Goal: Book appointment/travel/reservation

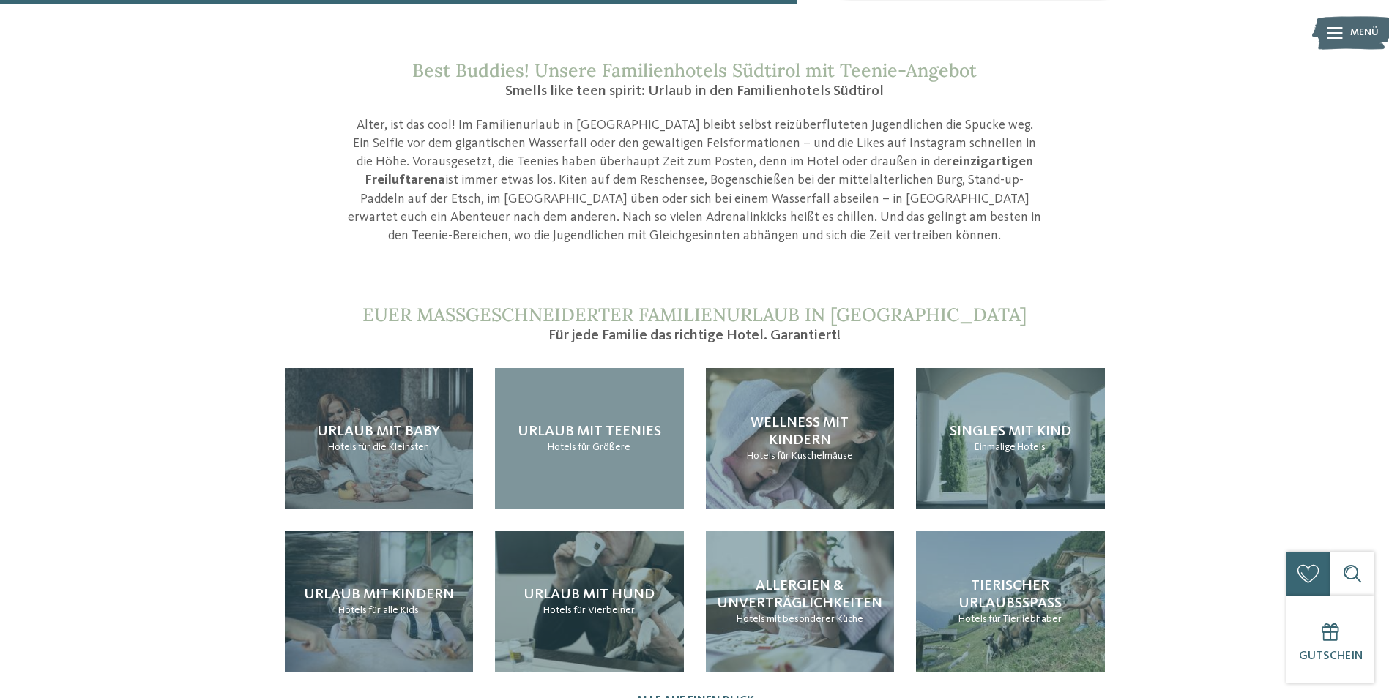
scroll to position [1318, 0]
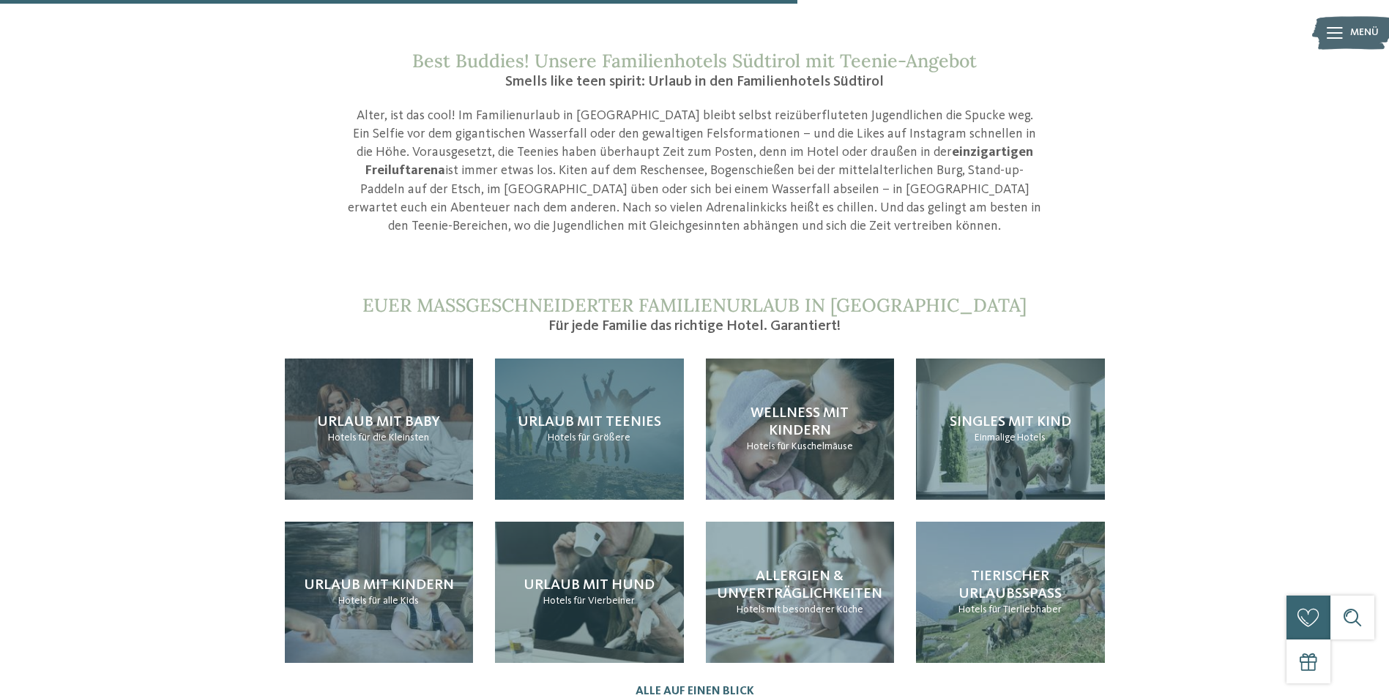
click at [577, 419] on div "Urlaub mit Teenies Hotels für Größere" at bounding box center [589, 429] width 189 height 141
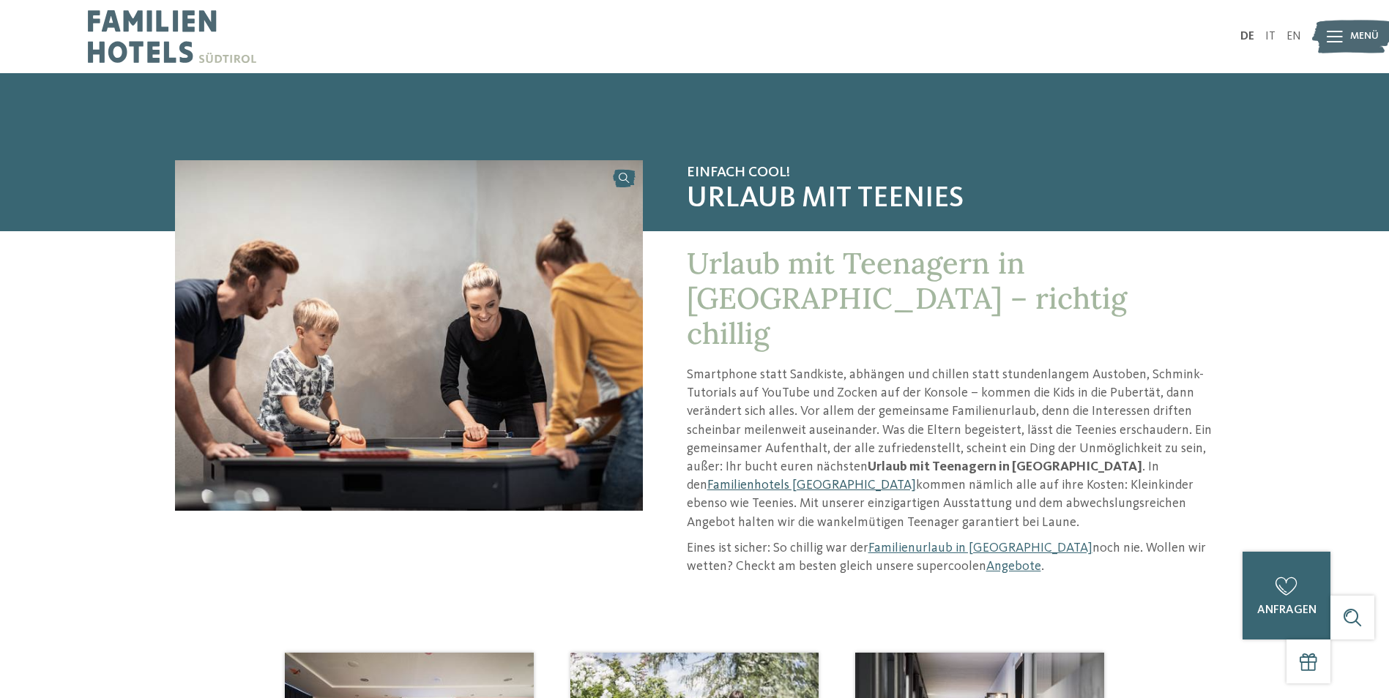
click at [916, 479] on link "Familienhotels [GEOGRAPHIC_DATA]" at bounding box center [811, 485] width 209 height 13
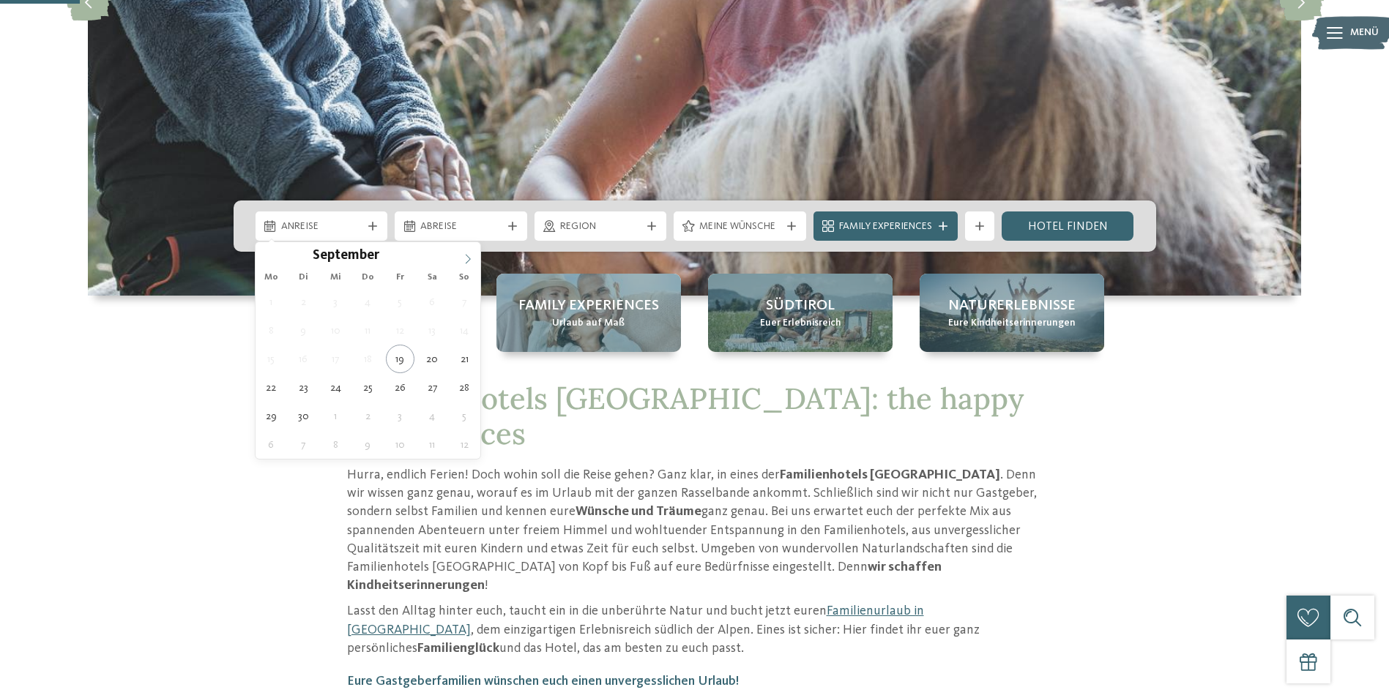
click at [471, 258] on icon at bounding box center [468, 259] width 10 height 10
click at [463, 242] on span at bounding box center [467, 254] width 25 height 25
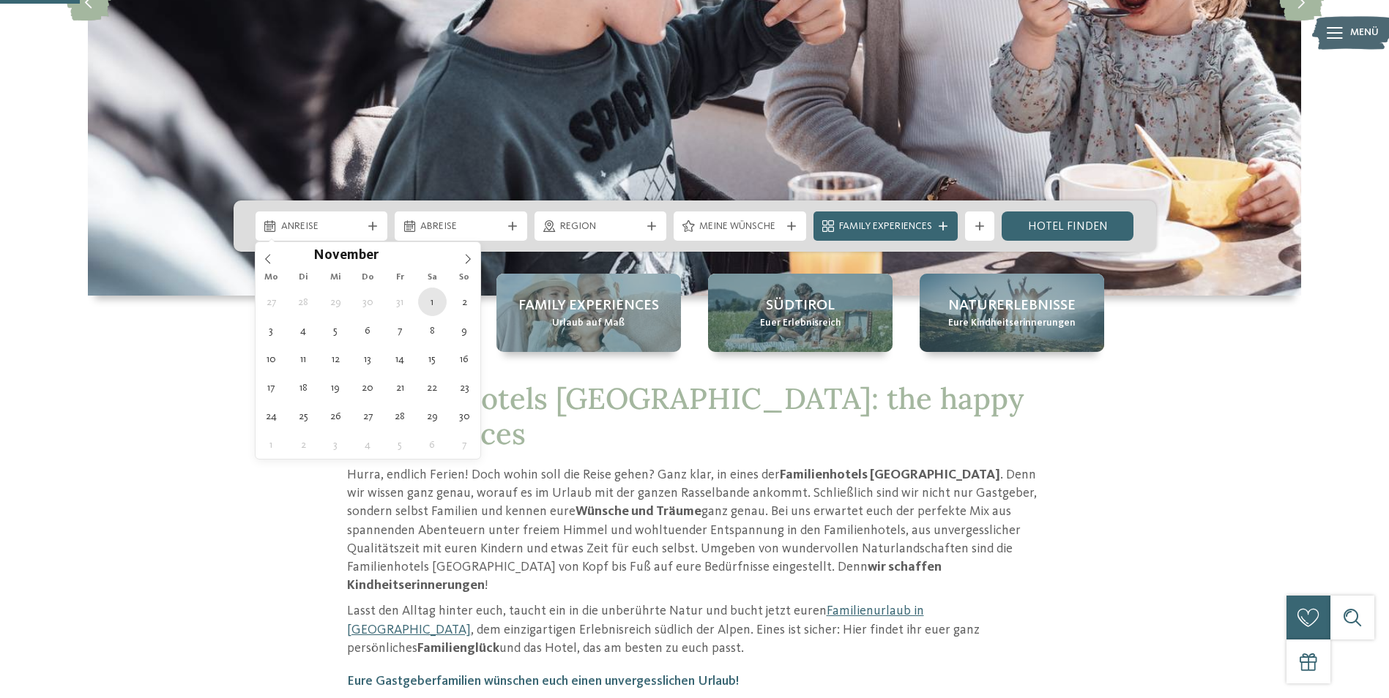
type div "01.11.2025"
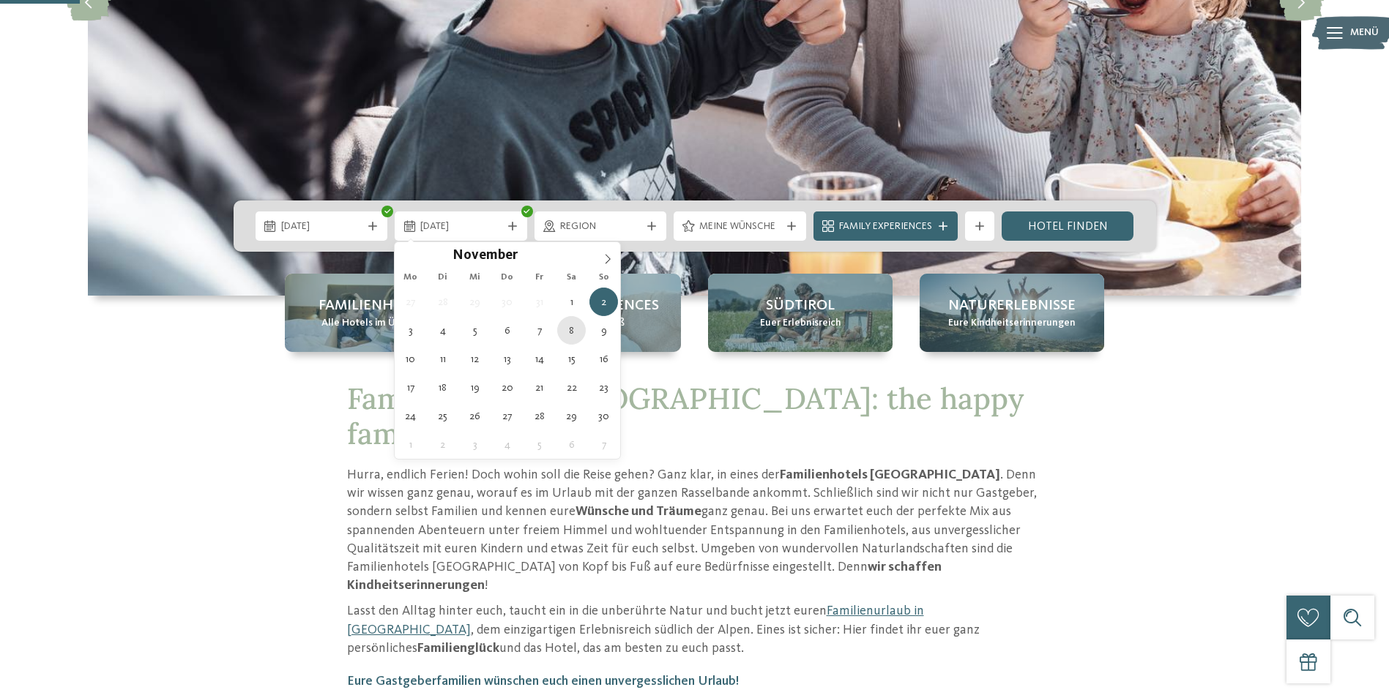
type div "08.11.2025"
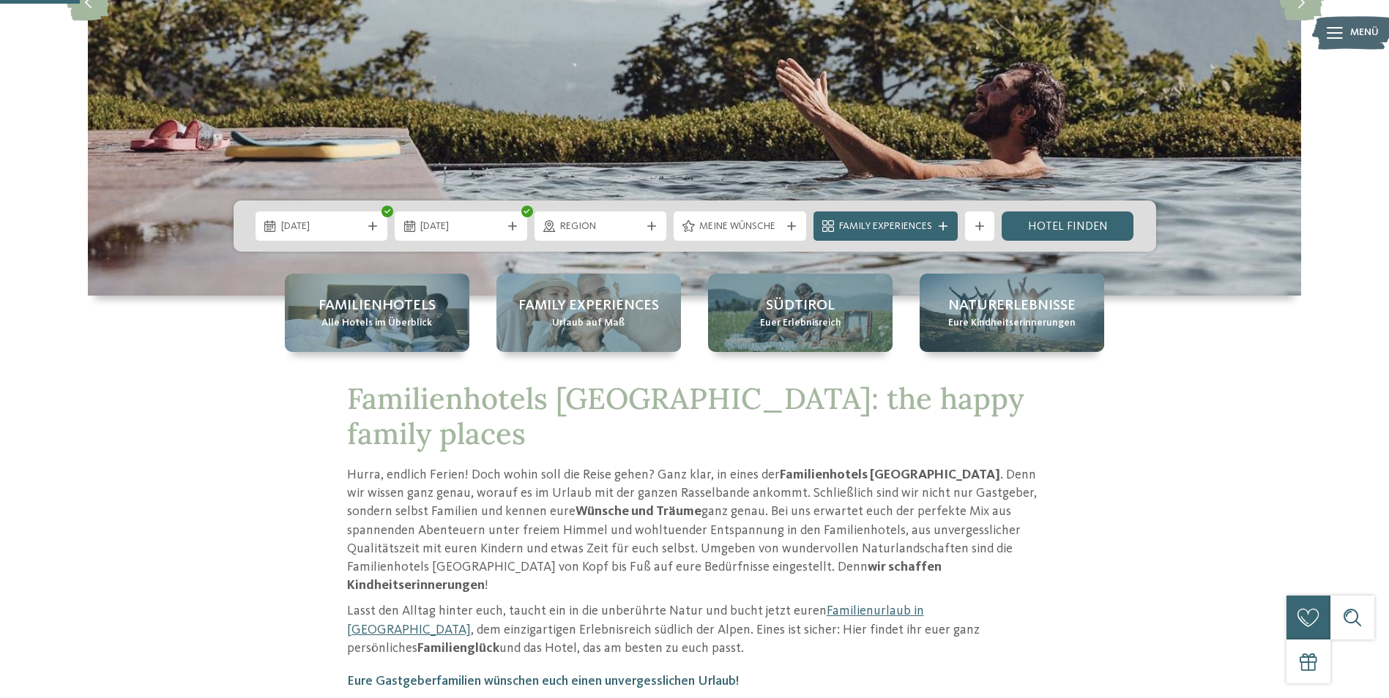
click at [917, 223] on span "Family Experiences" at bounding box center [885, 227] width 93 height 15
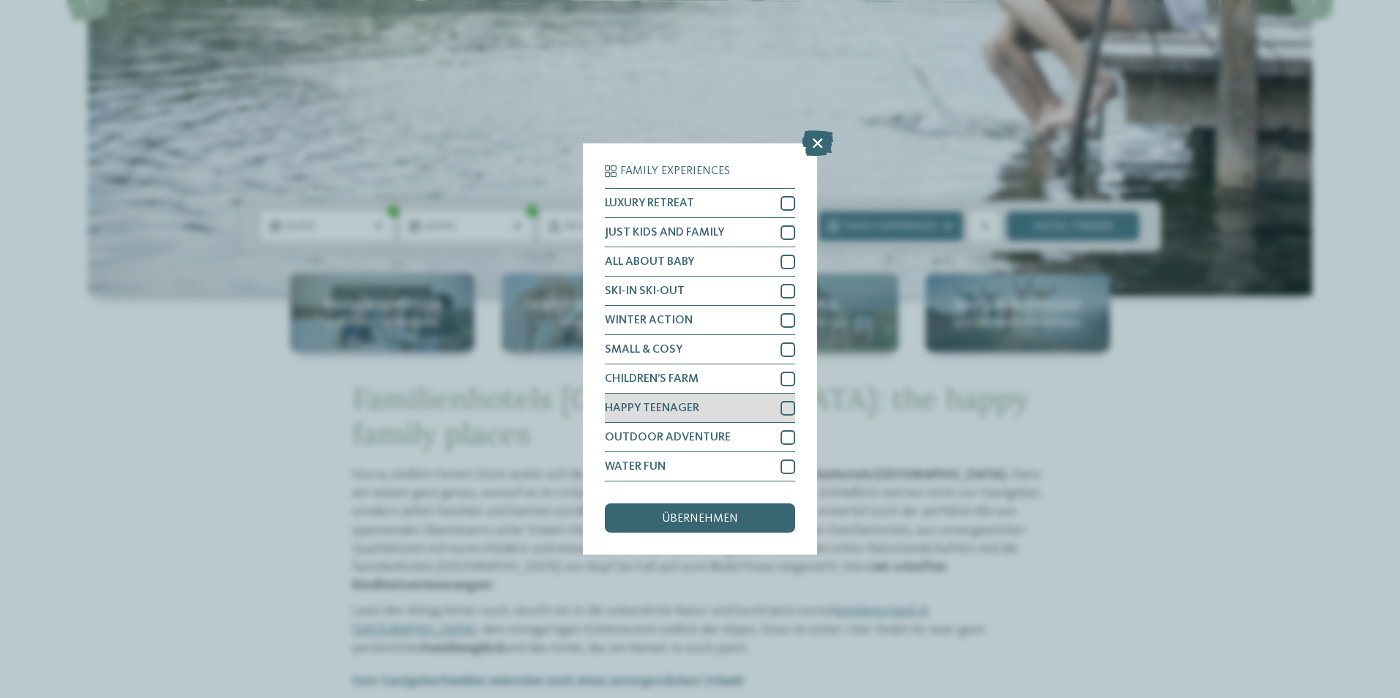
click at [786, 407] on div at bounding box center [787, 408] width 15 height 15
click at [734, 521] on span "übernehmen" at bounding box center [700, 519] width 76 height 12
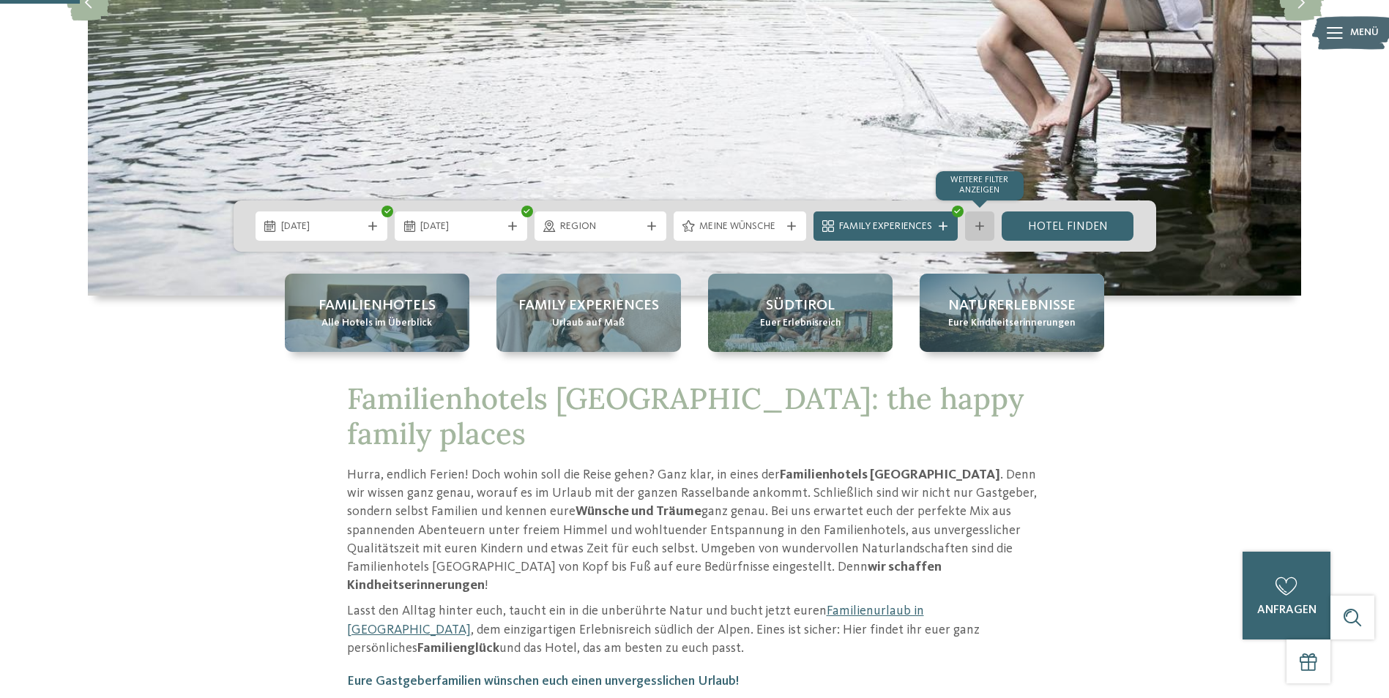
click at [983, 222] on icon at bounding box center [979, 226] width 9 height 9
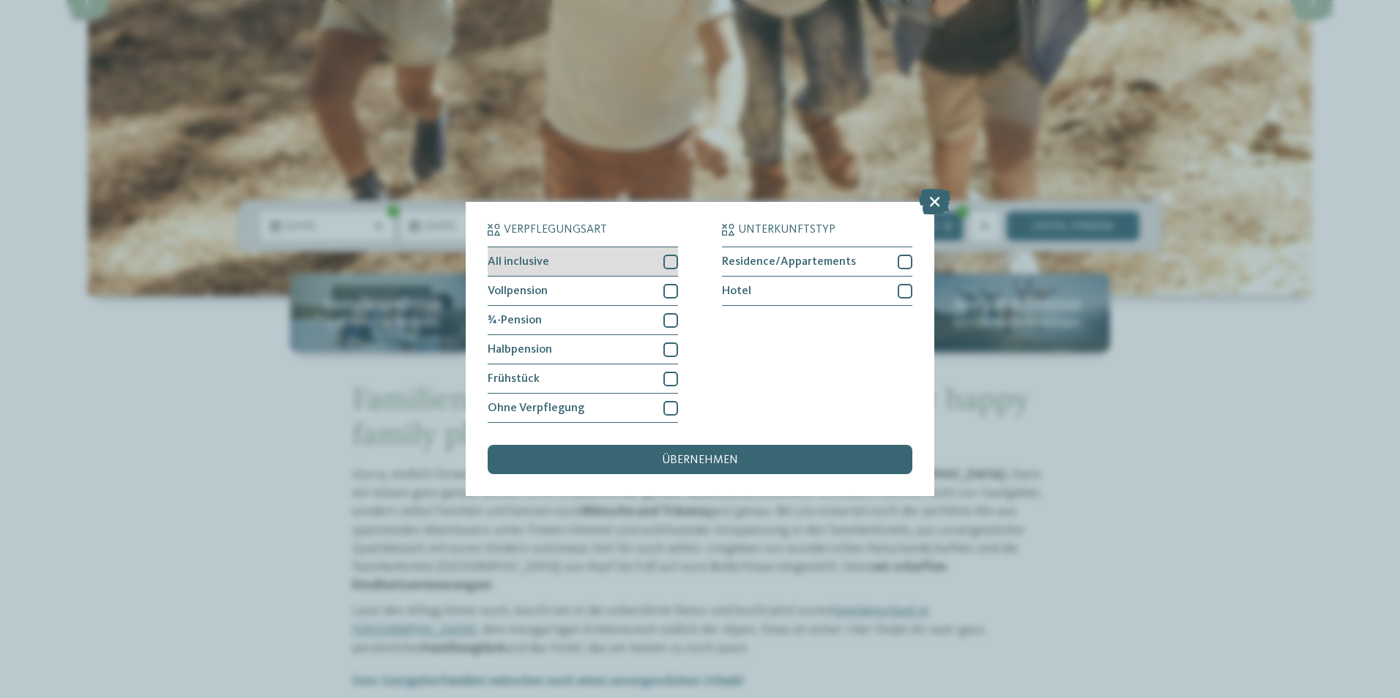
click at [676, 261] on div at bounding box center [670, 262] width 15 height 15
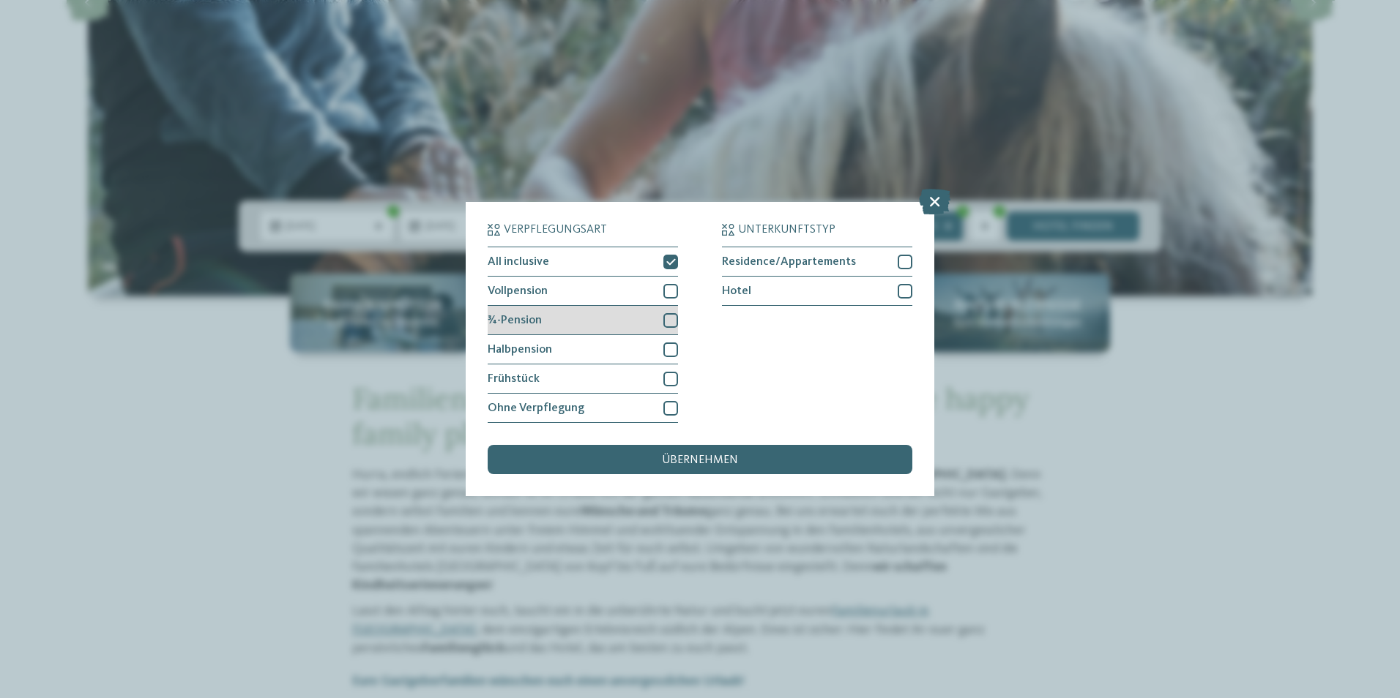
click at [668, 316] on div at bounding box center [670, 320] width 15 height 15
click at [736, 466] on div "übernehmen" at bounding box center [700, 459] width 425 height 29
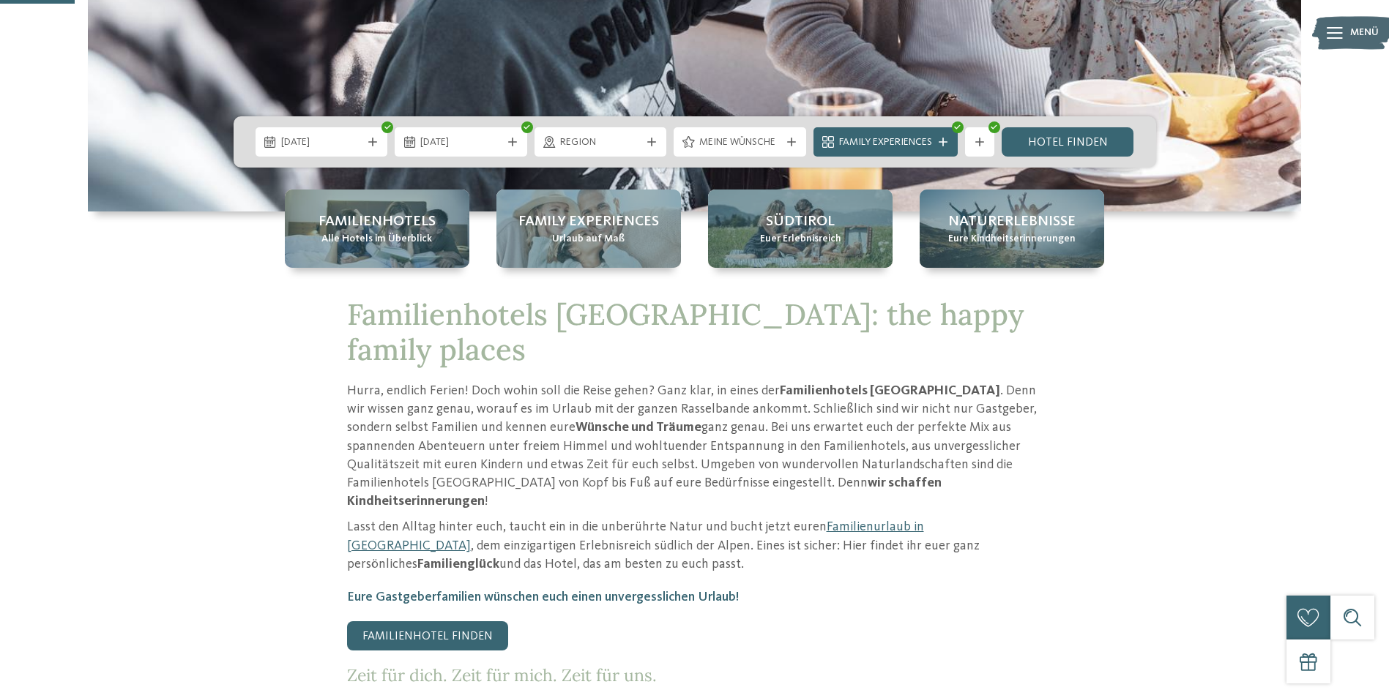
scroll to position [366, 0]
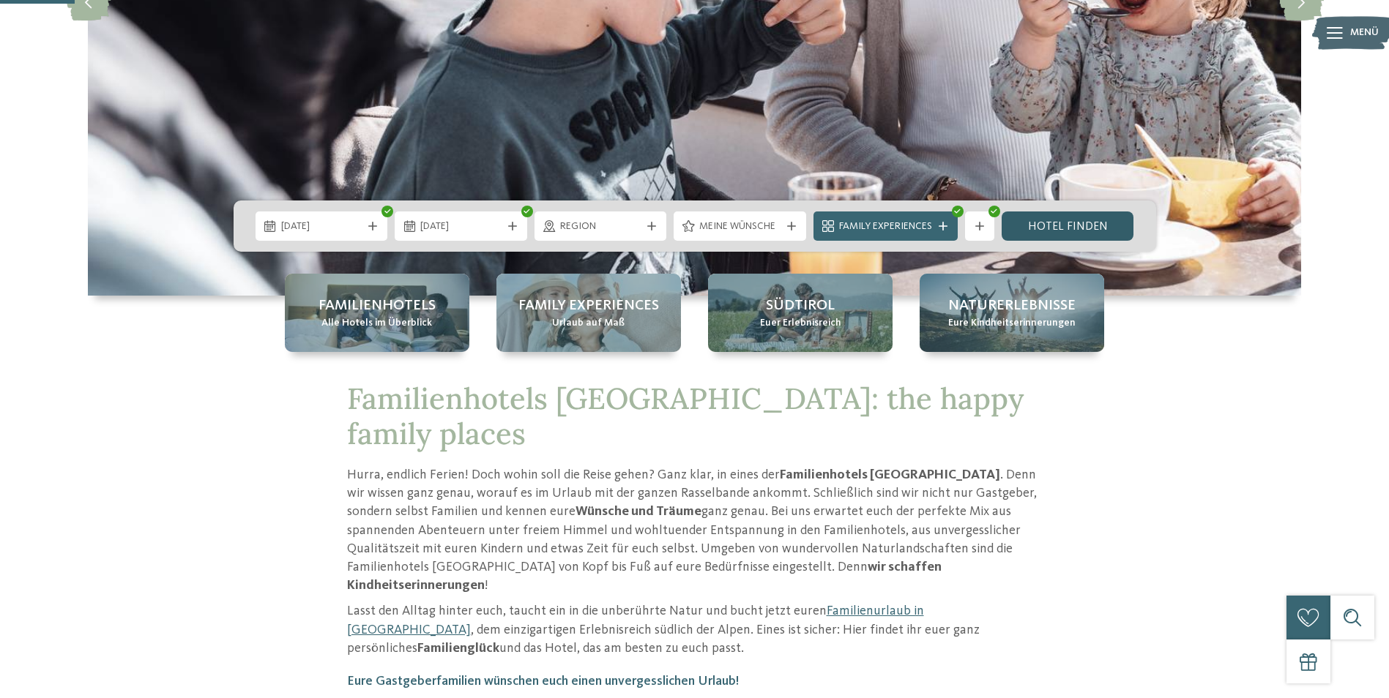
click at [1103, 227] on link "Hotel finden" at bounding box center [1068, 226] width 133 height 29
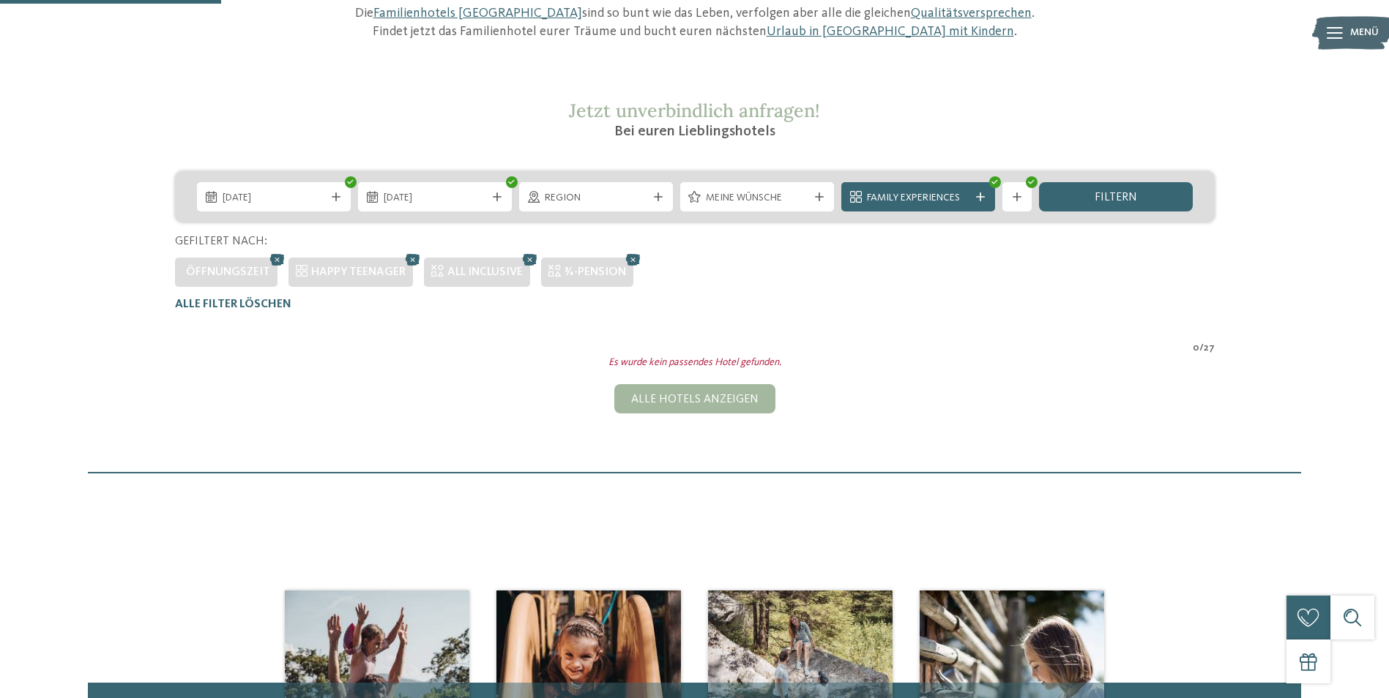
scroll to position [114, 0]
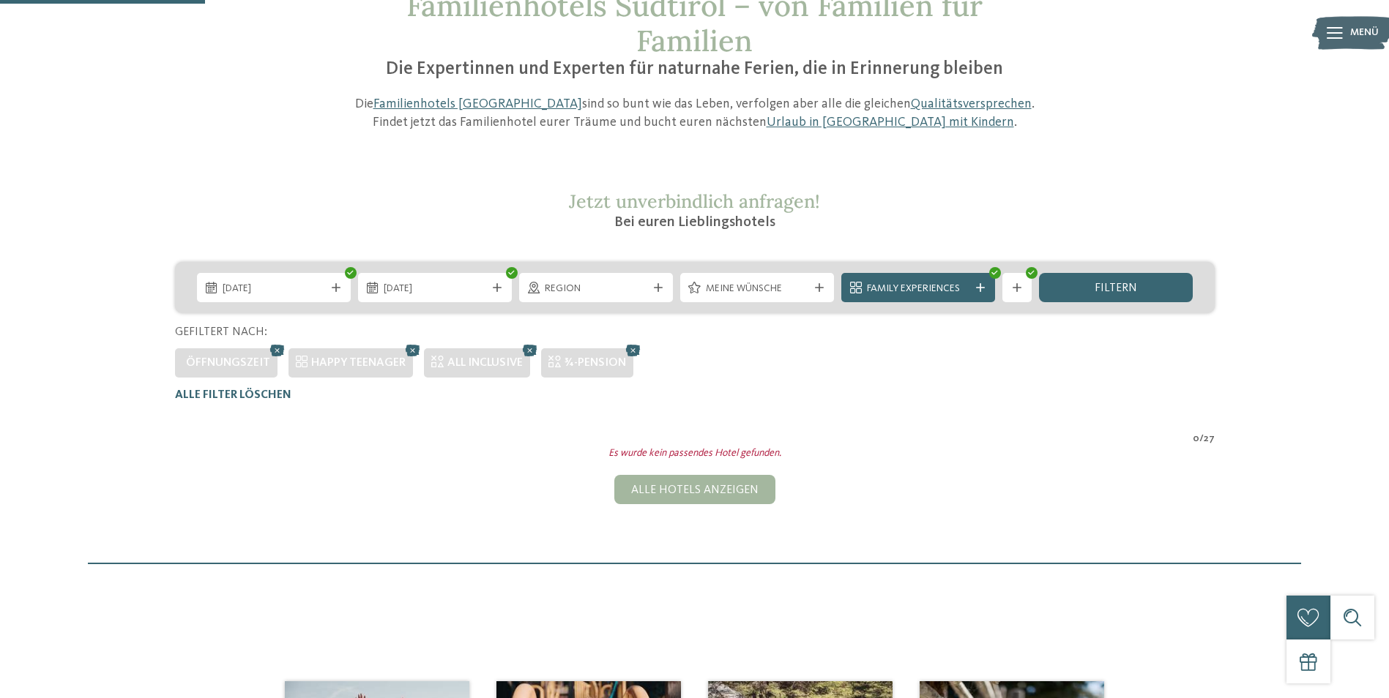
click at [977, 283] on icon at bounding box center [980, 287] width 9 height 9
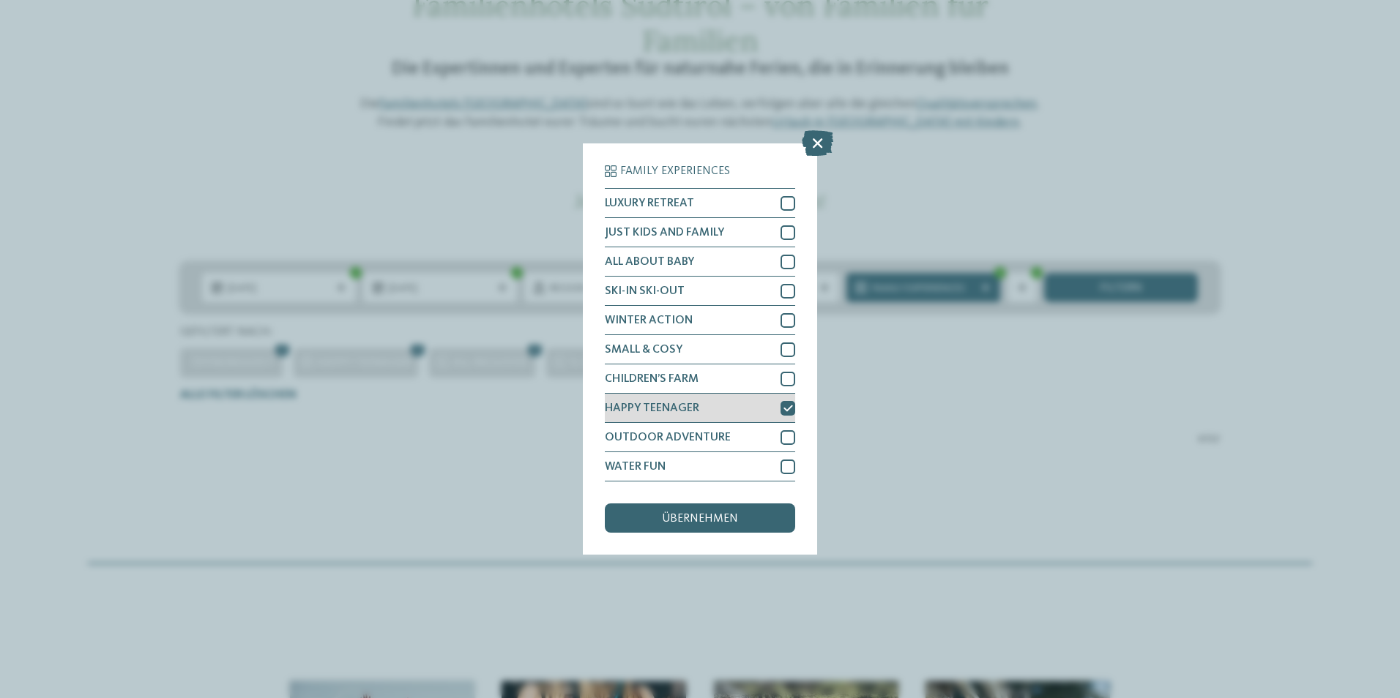
click at [788, 409] on icon at bounding box center [788, 408] width 10 height 9
click at [720, 522] on span "übernehmen" at bounding box center [700, 519] width 76 height 12
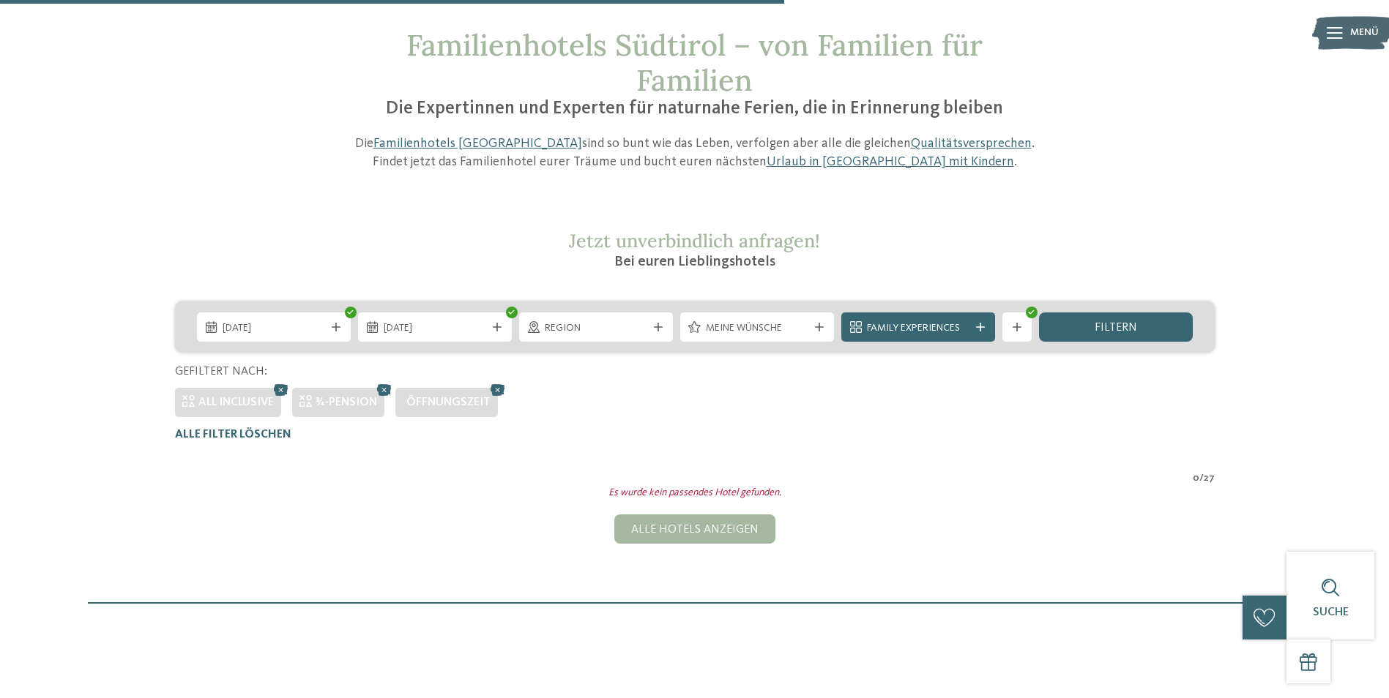
scroll to position [0, 0]
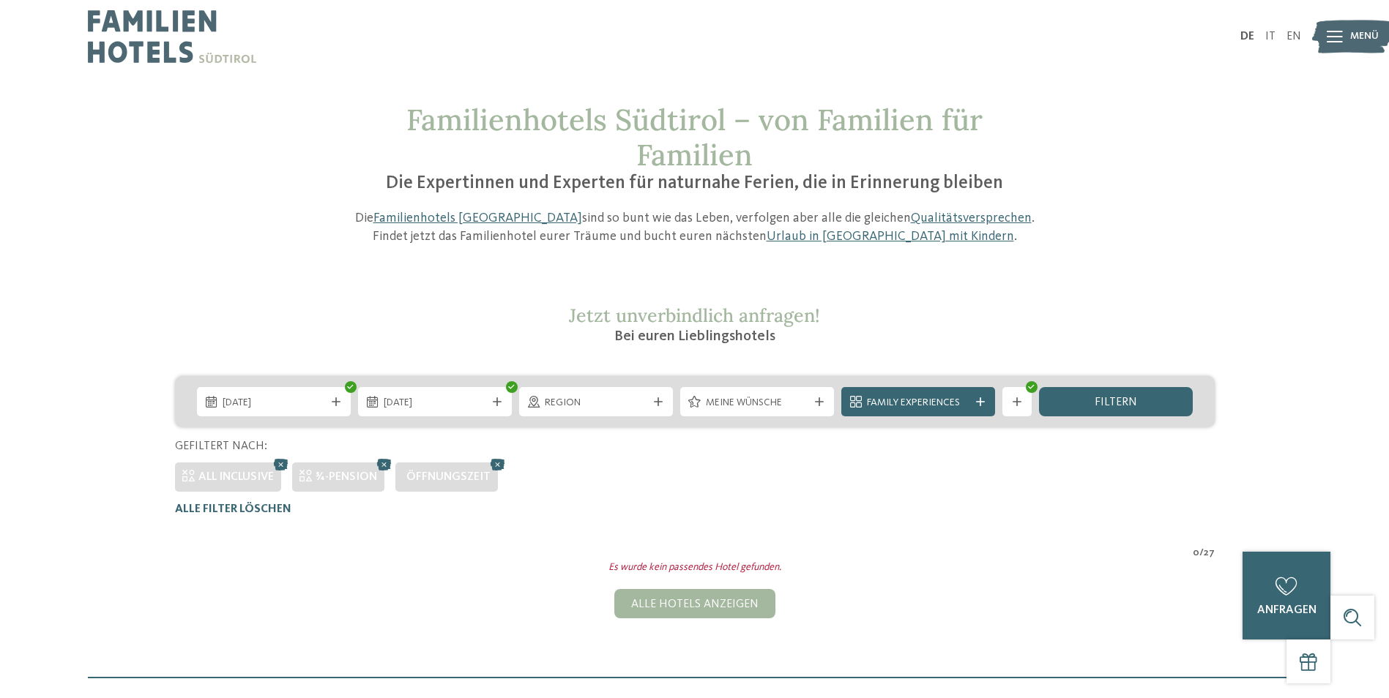
click at [498, 463] on icon at bounding box center [498, 464] width 22 height 19
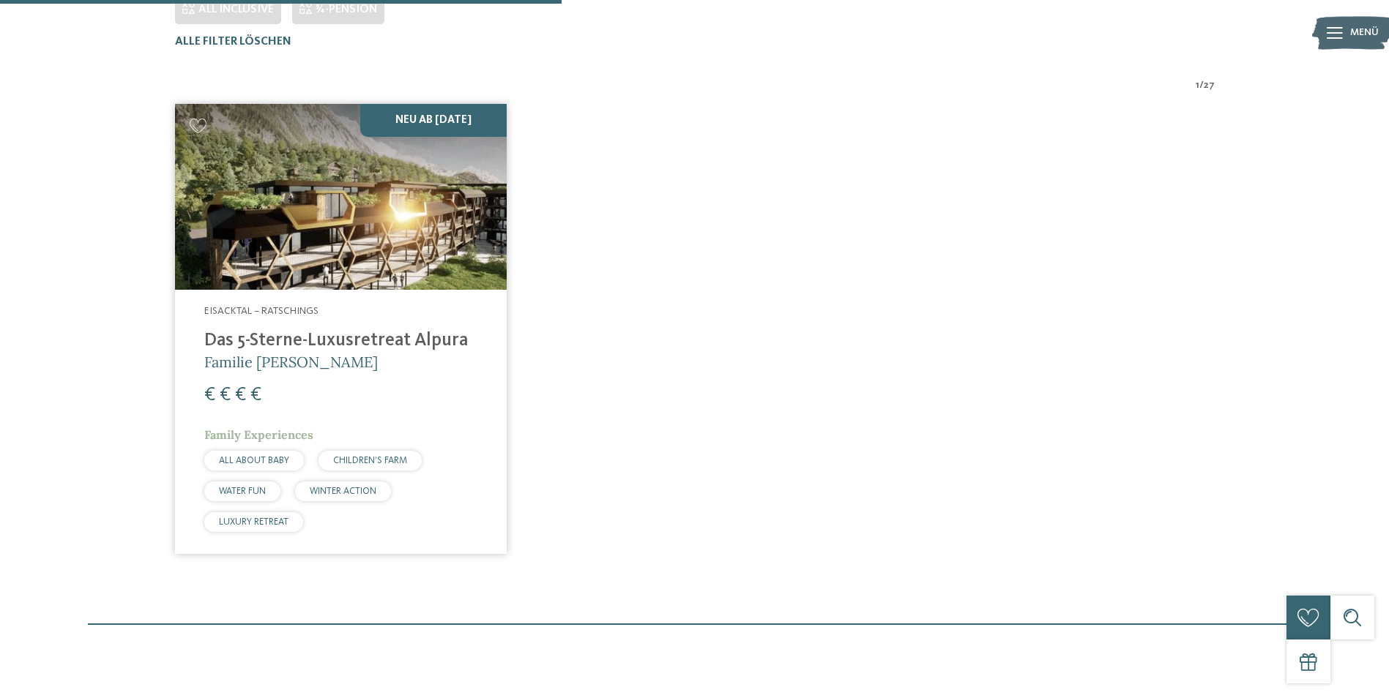
scroll to position [480, 0]
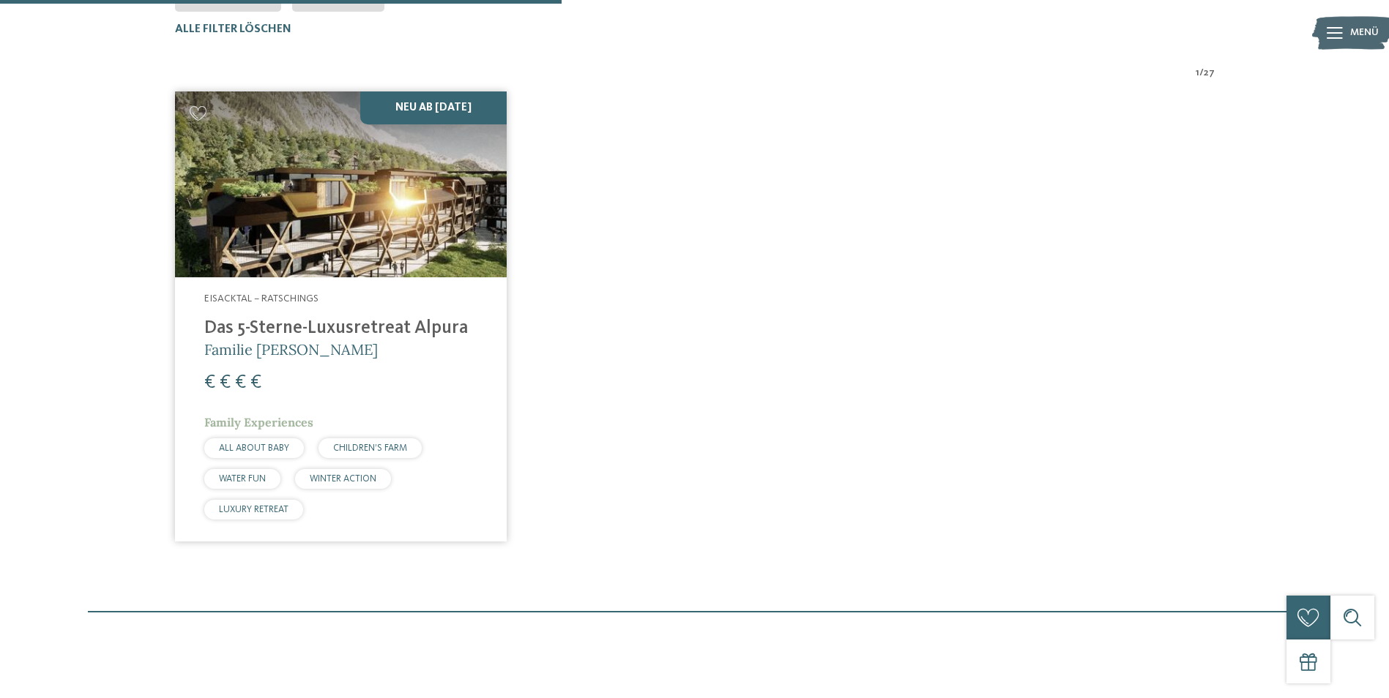
click at [389, 325] on h4 "Das 5-Sterne-Luxusretreat Alpura" at bounding box center [340, 329] width 273 height 22
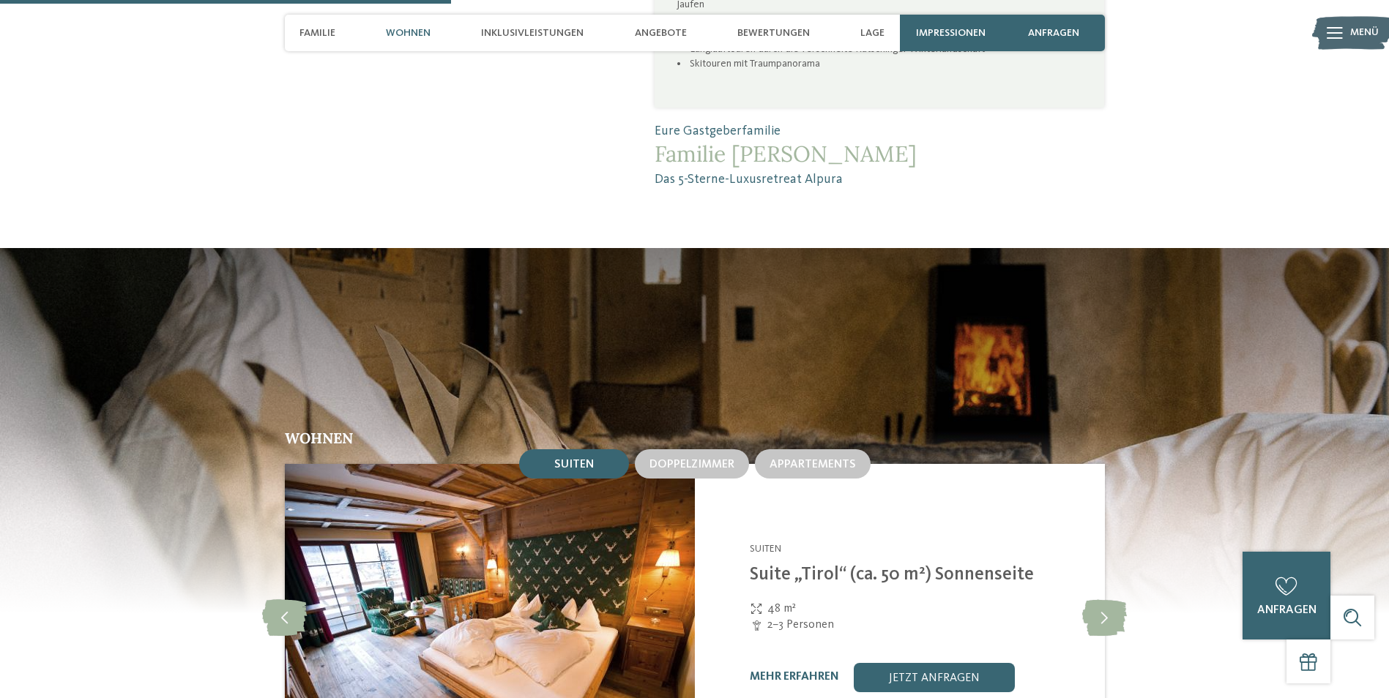
scroll to position [1830, 0]
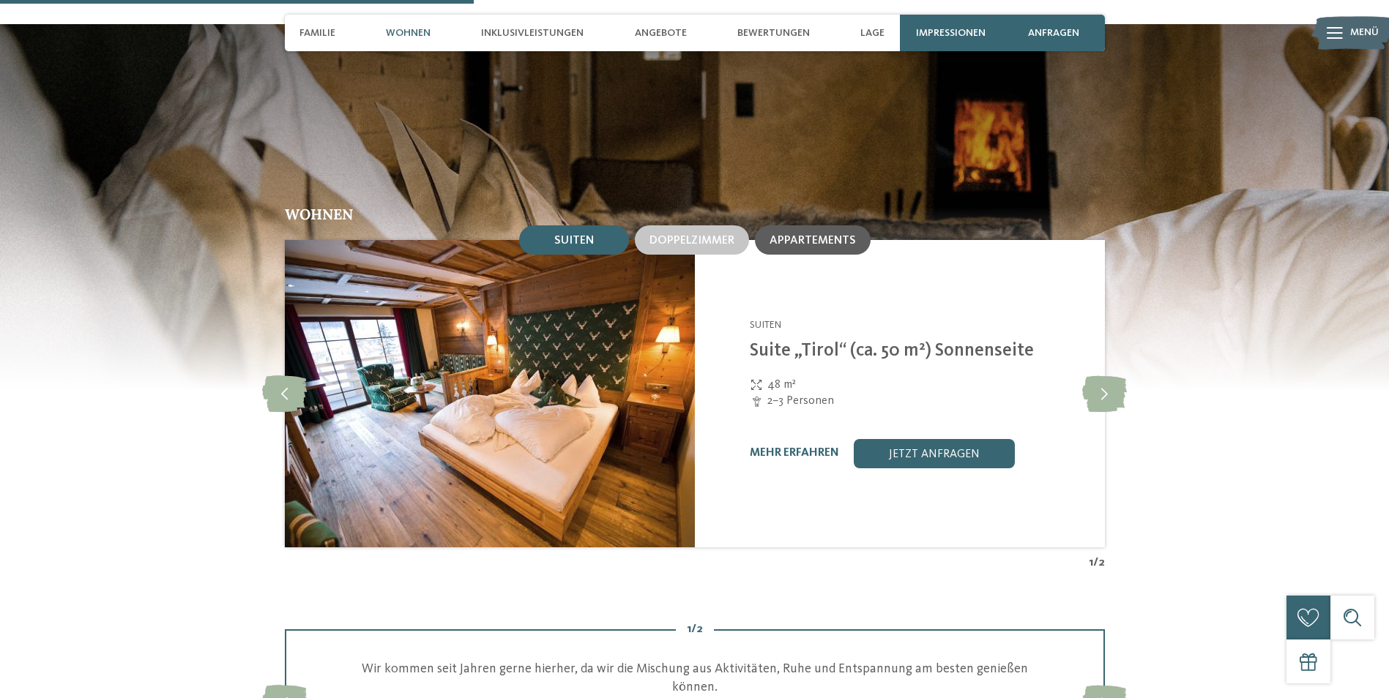
click at [833, 234] on div "Appartements" at bounding box center [813, 239] width 116 height 29
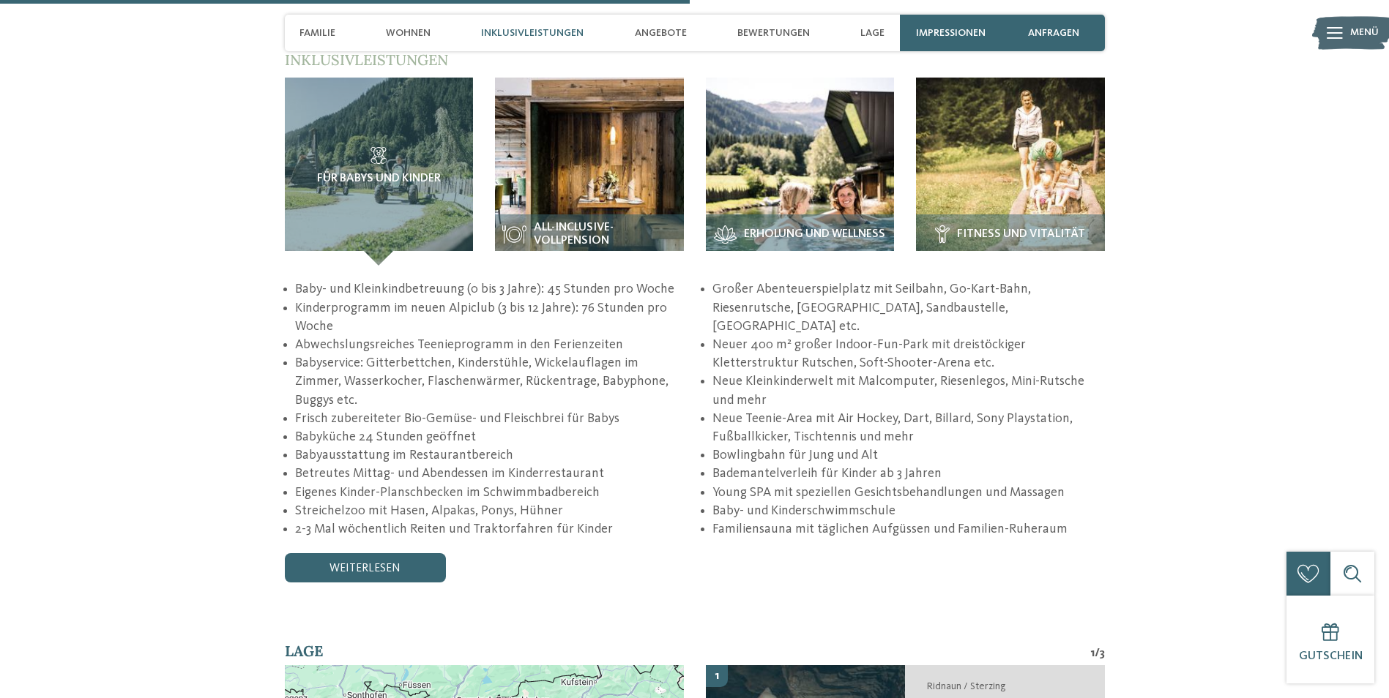
scroll to position [2709, 0]
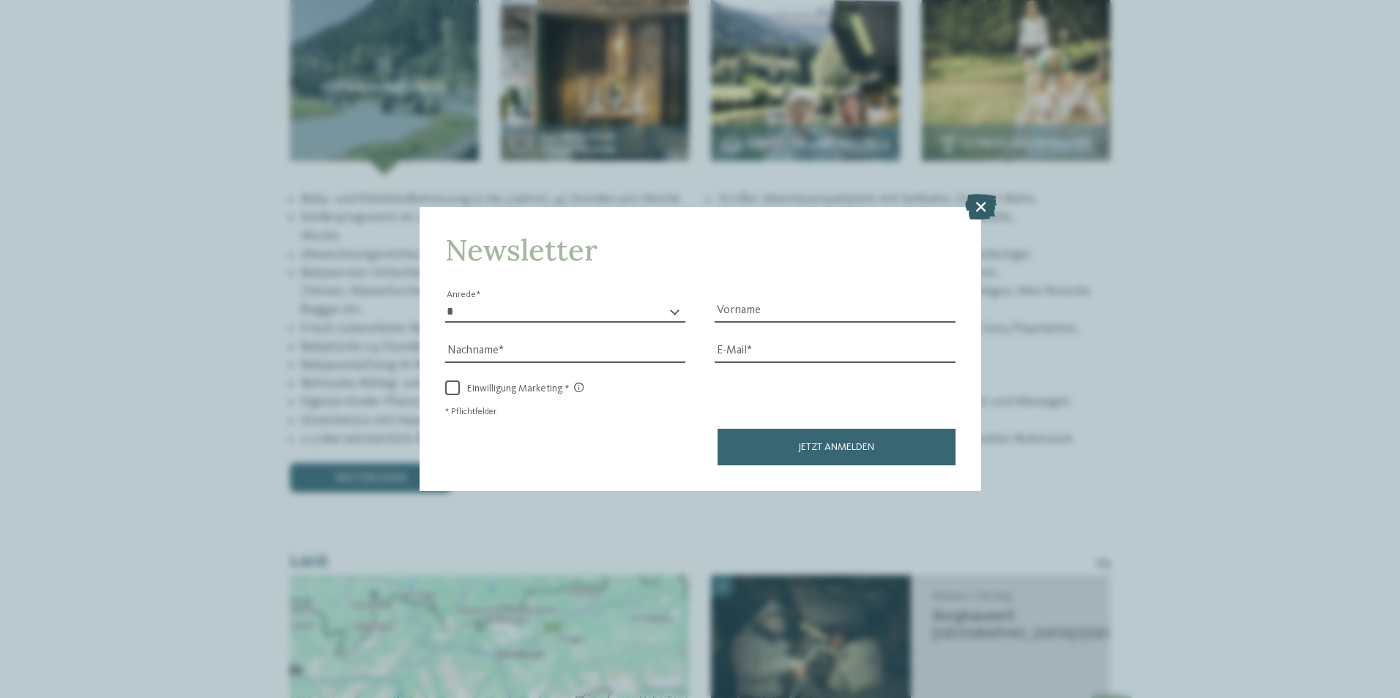
click at [971, 210] on icon at bounding box center [980, 206] width 31 height 26
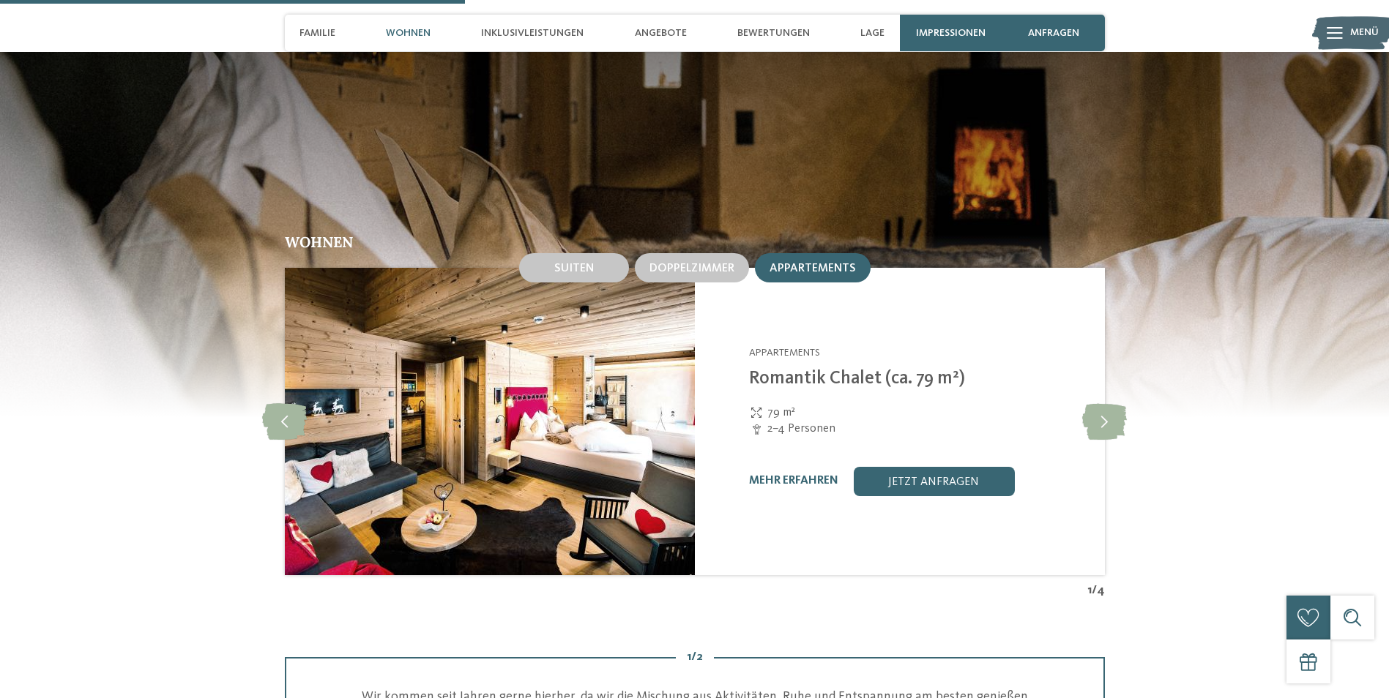
scroll to position [1757, 0]
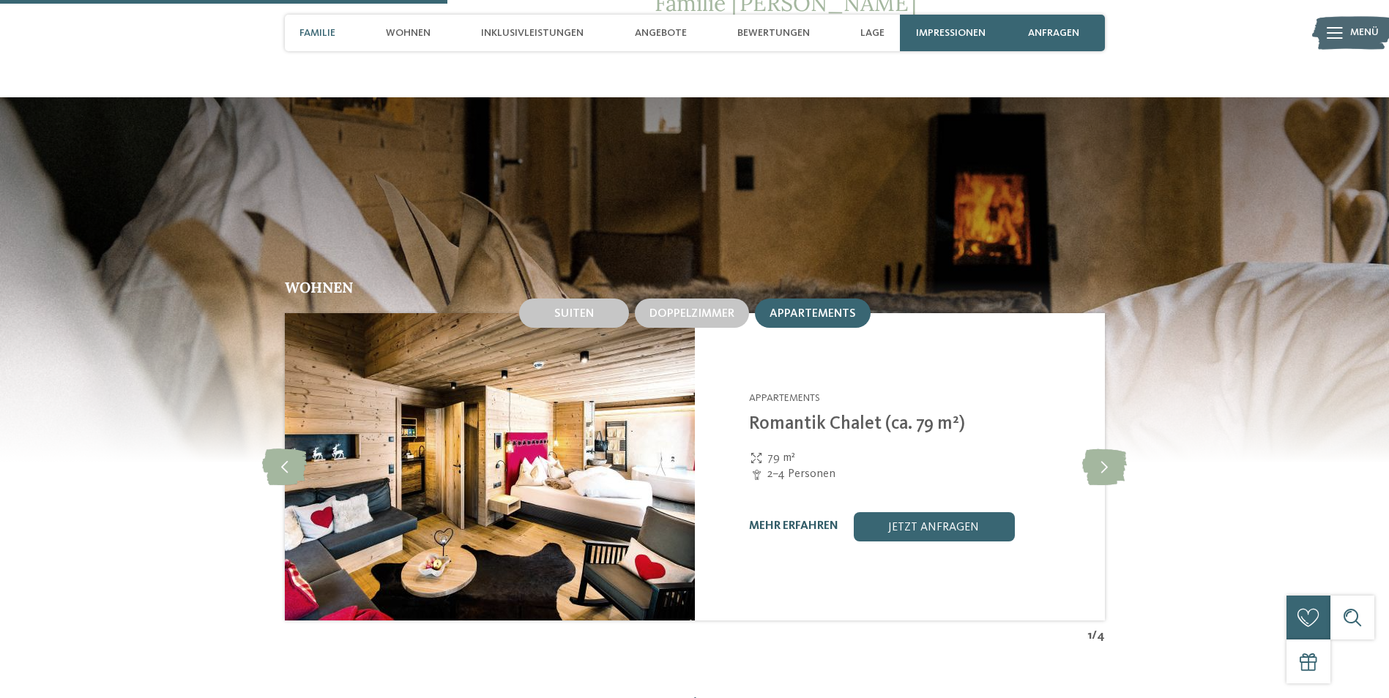
click at [802, 521] on link "mehr erfahren" at bounding box center [793, 527] width 89 height 12
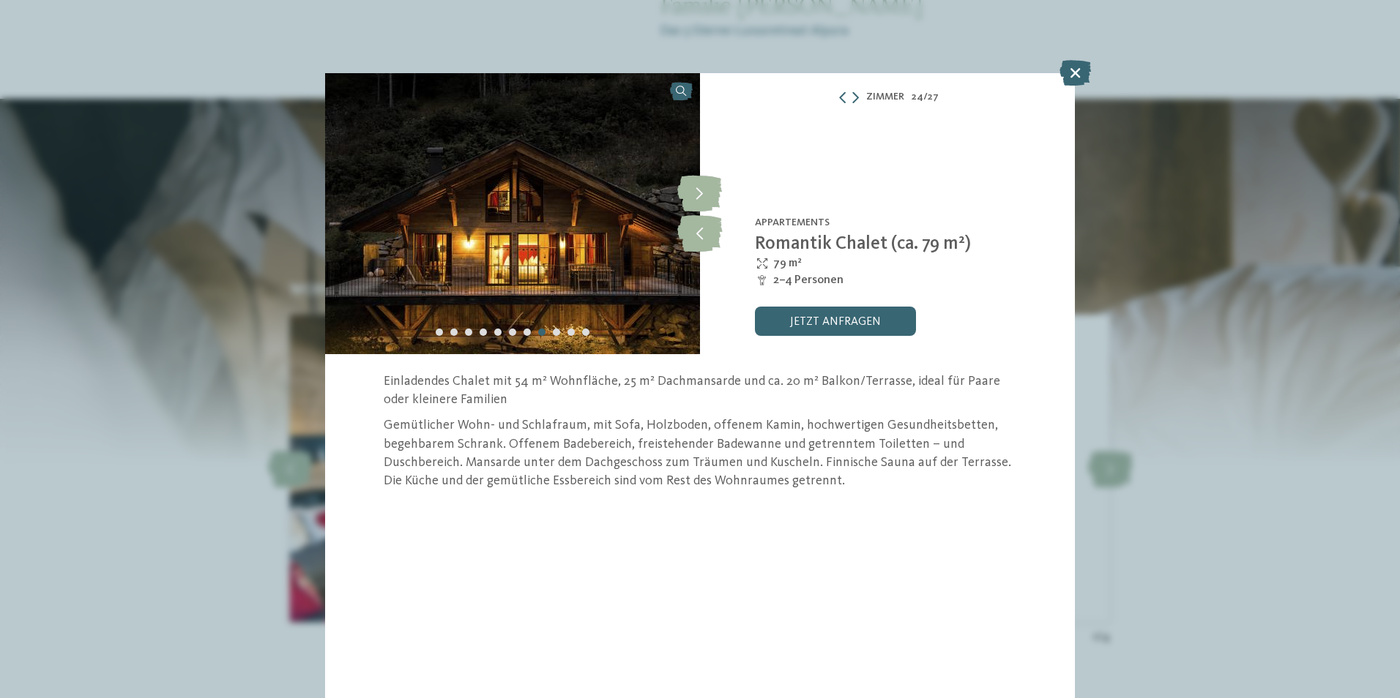
click at [1083, 72] on icon at bounding box center [1074, 73] width 31 height 26
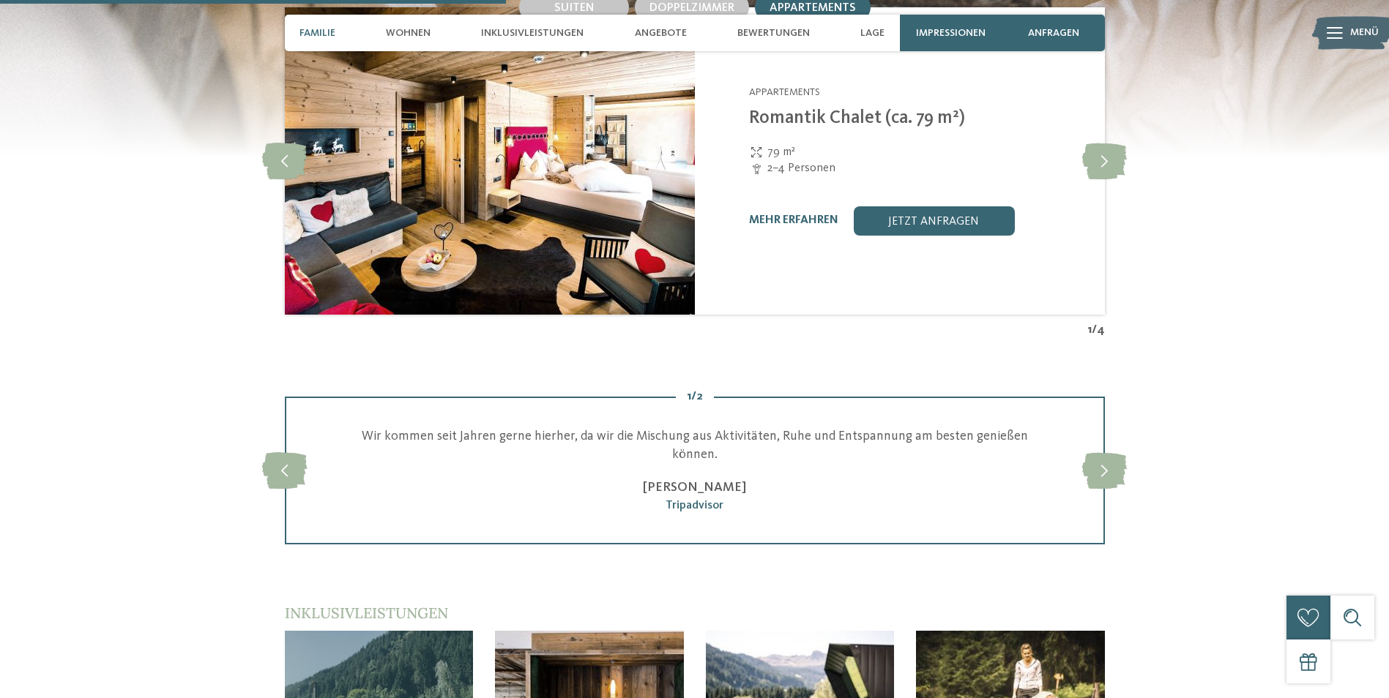
scroll to position [1684, 0]
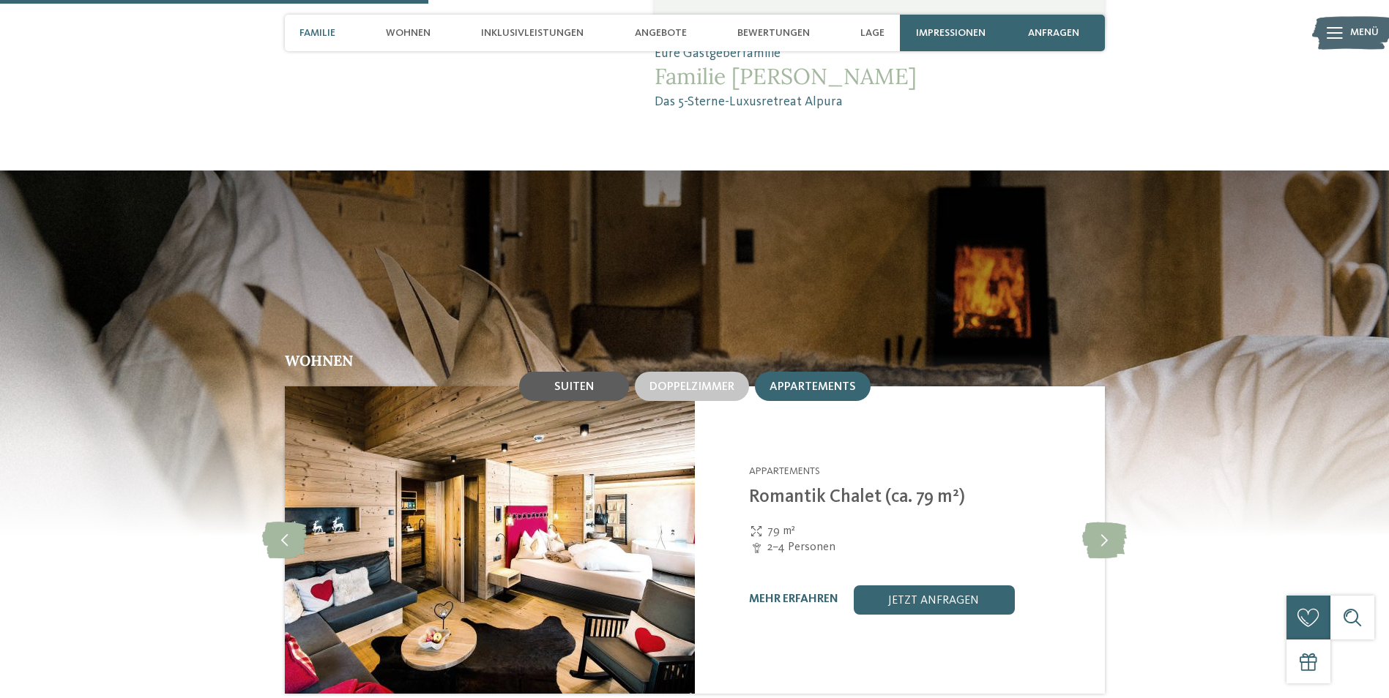
click at [579, 381] on span "Suiten" at bounding box center [574, 387] width 40 height 12
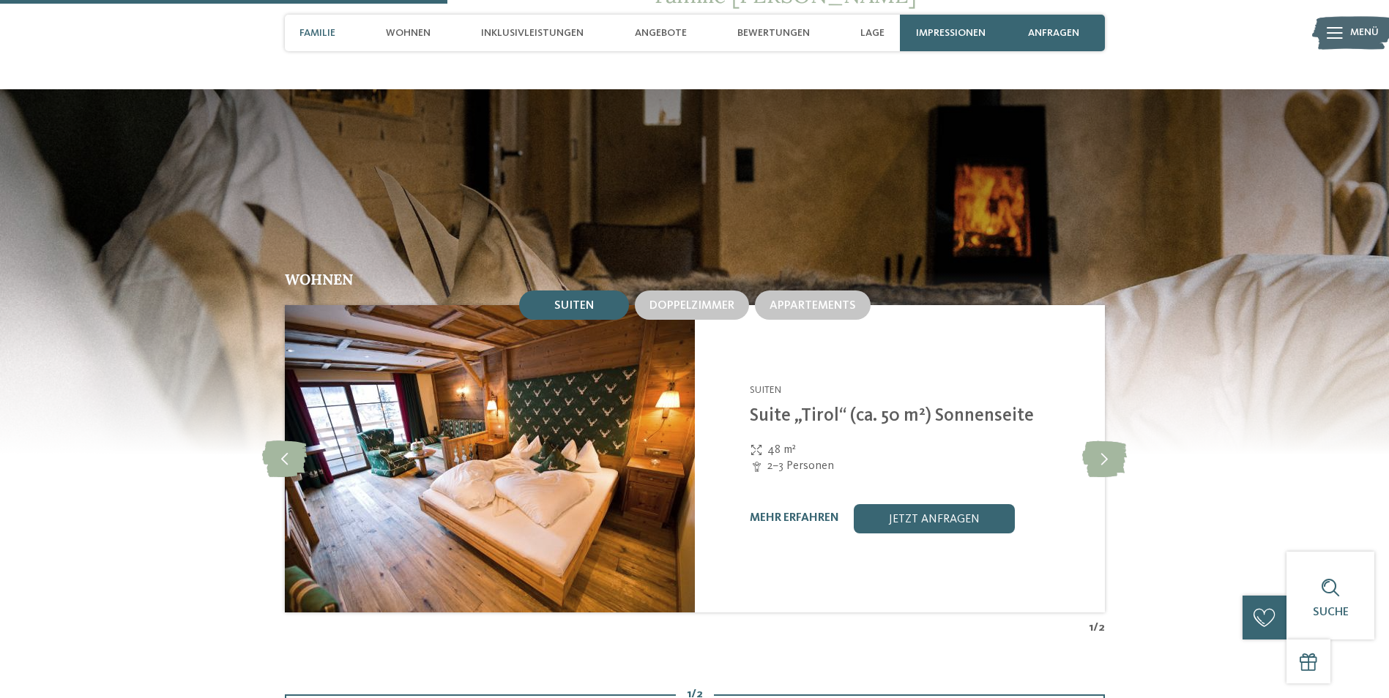
scroll to position [1757, 0]
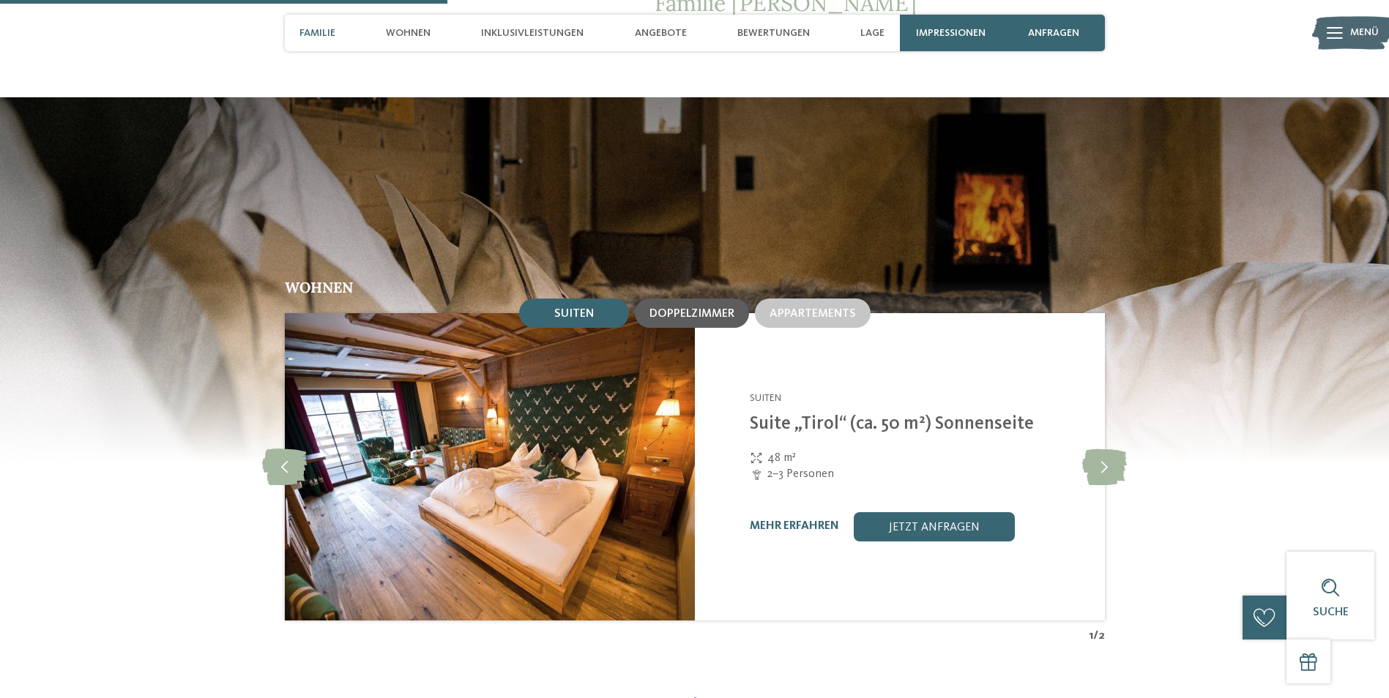
click at [718, 308] on span "Doppelzimmer" at bounding box center [691, 314] width 85 height 12
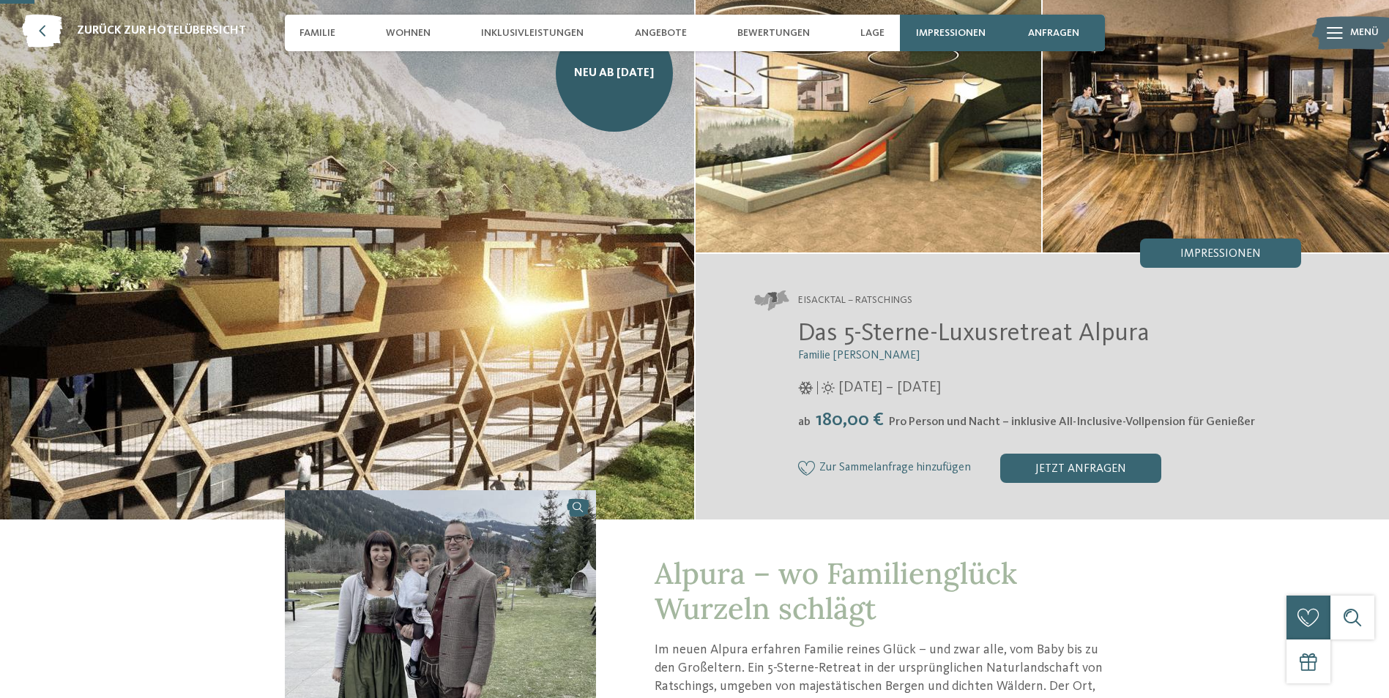
scroll to position [0, 0]
